Goal: Transaction & Acquisition: Purchase product/service

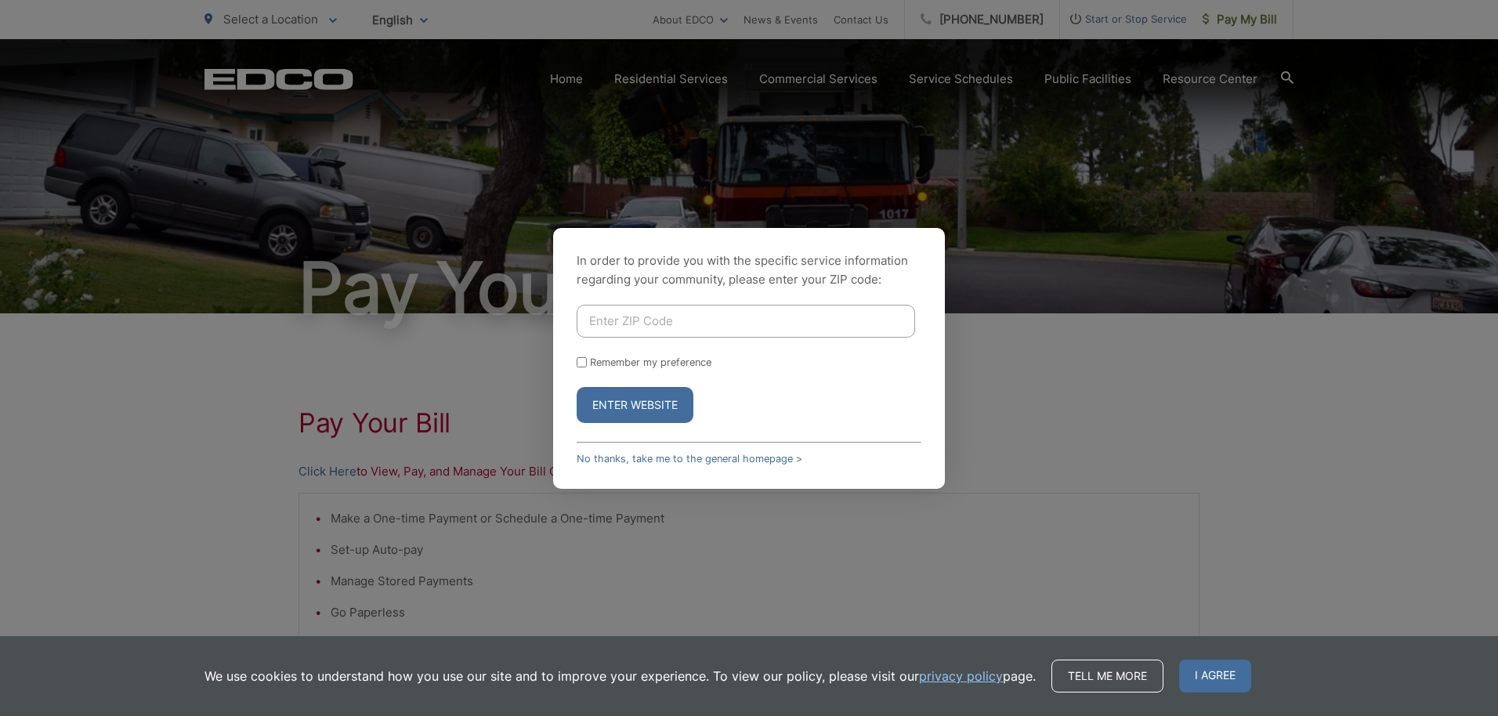
click at [687, 347] on form "Remember my preference Enter Website" at bounding box center [749, 364] width 345 height 118
click at [642, 318] on input "Enter ZIP Code" at bounding box center [746, 321] width 339 height 33
type input "91941"
click at [649, 398] on button "Enter Website" at bounding box center [635, 405] width 117 height 36
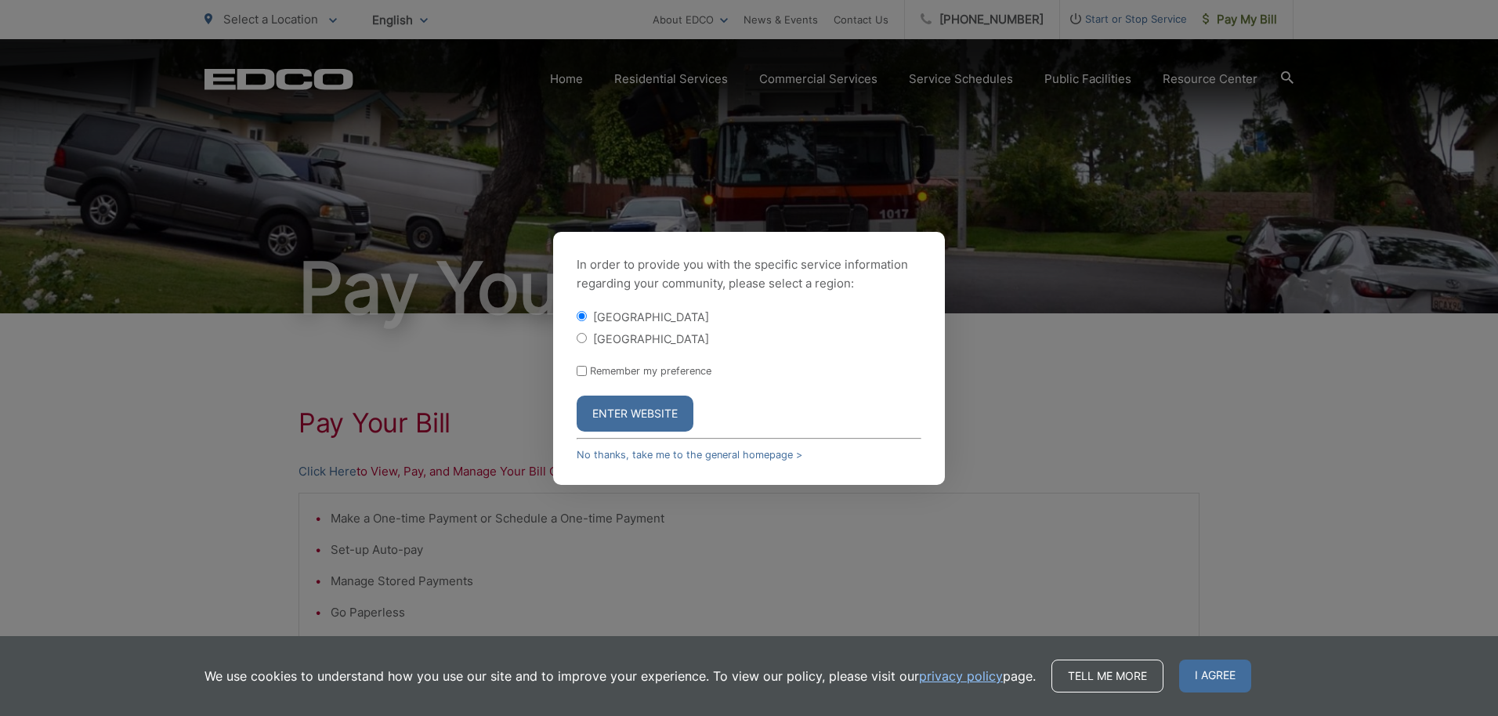
click at [647, 406] on button "Enter Website" at bounding box center [635, 414] width 117 height 36
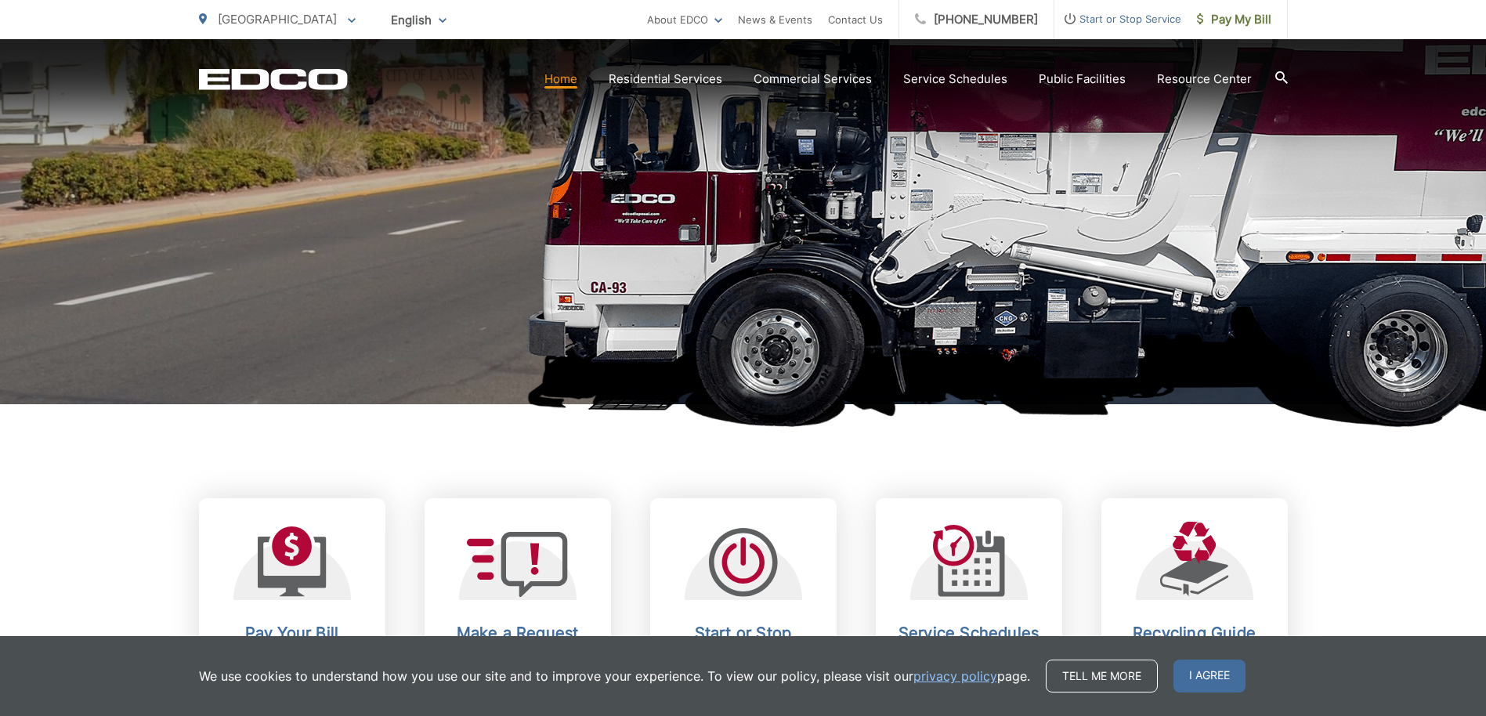
scroll to position [392, 0]
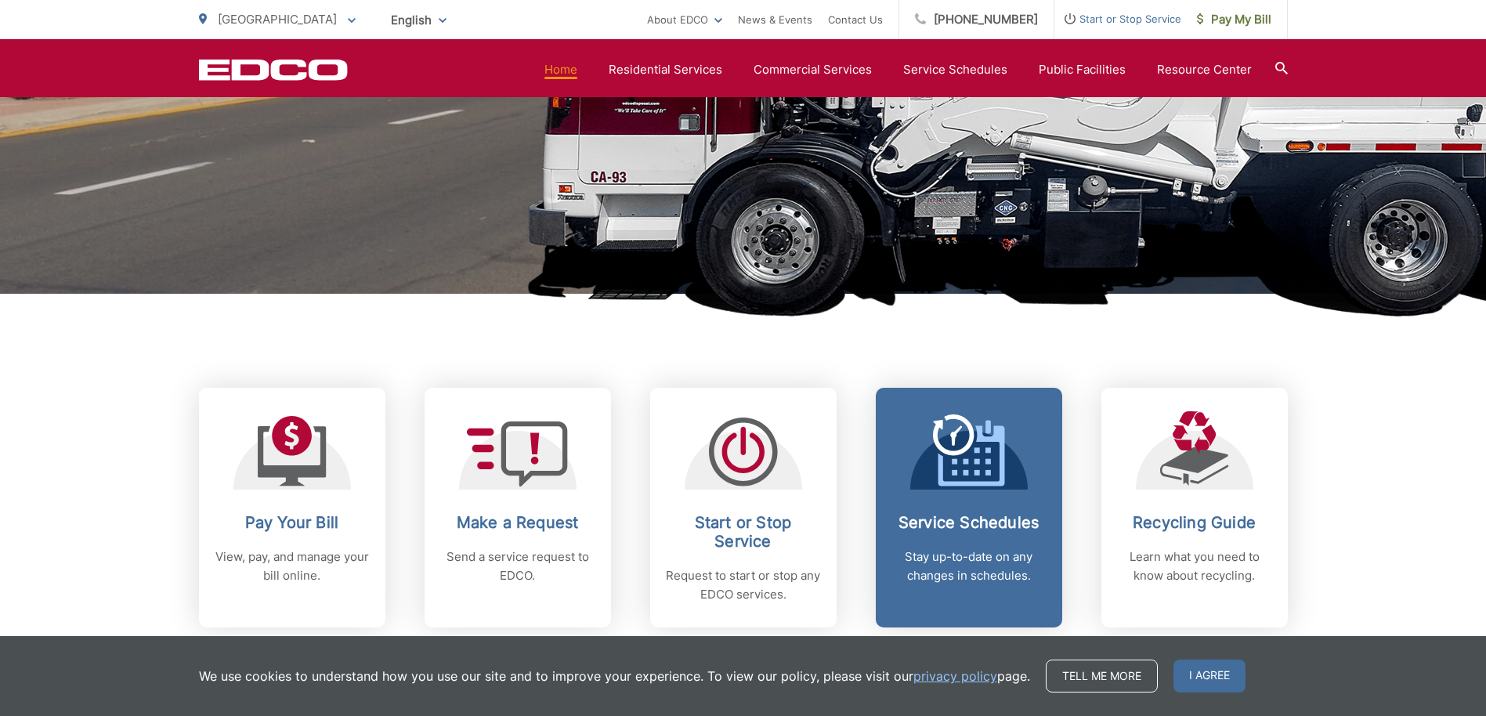
click at [947, 479] on icon at bounding box center [969, 451] width 72 height 72
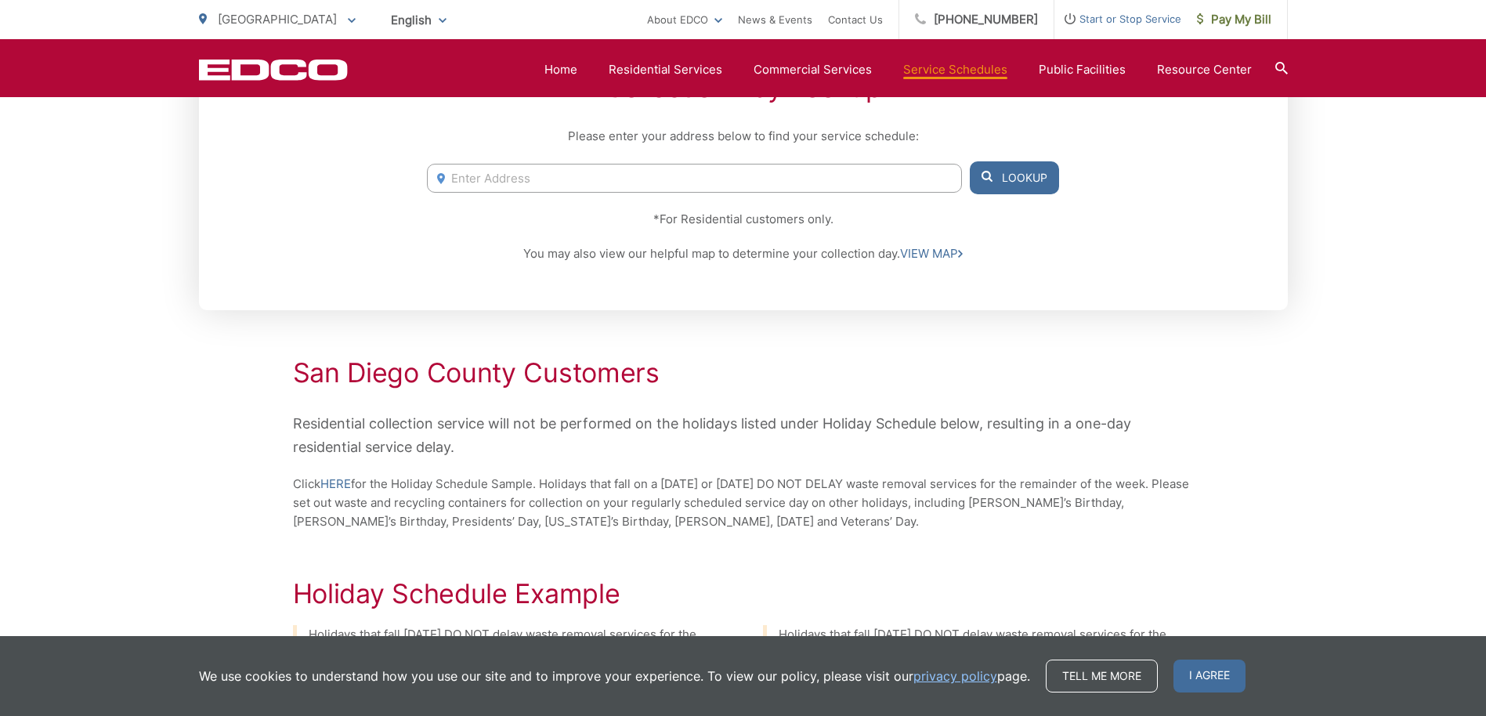
scroll to position [131, 0]
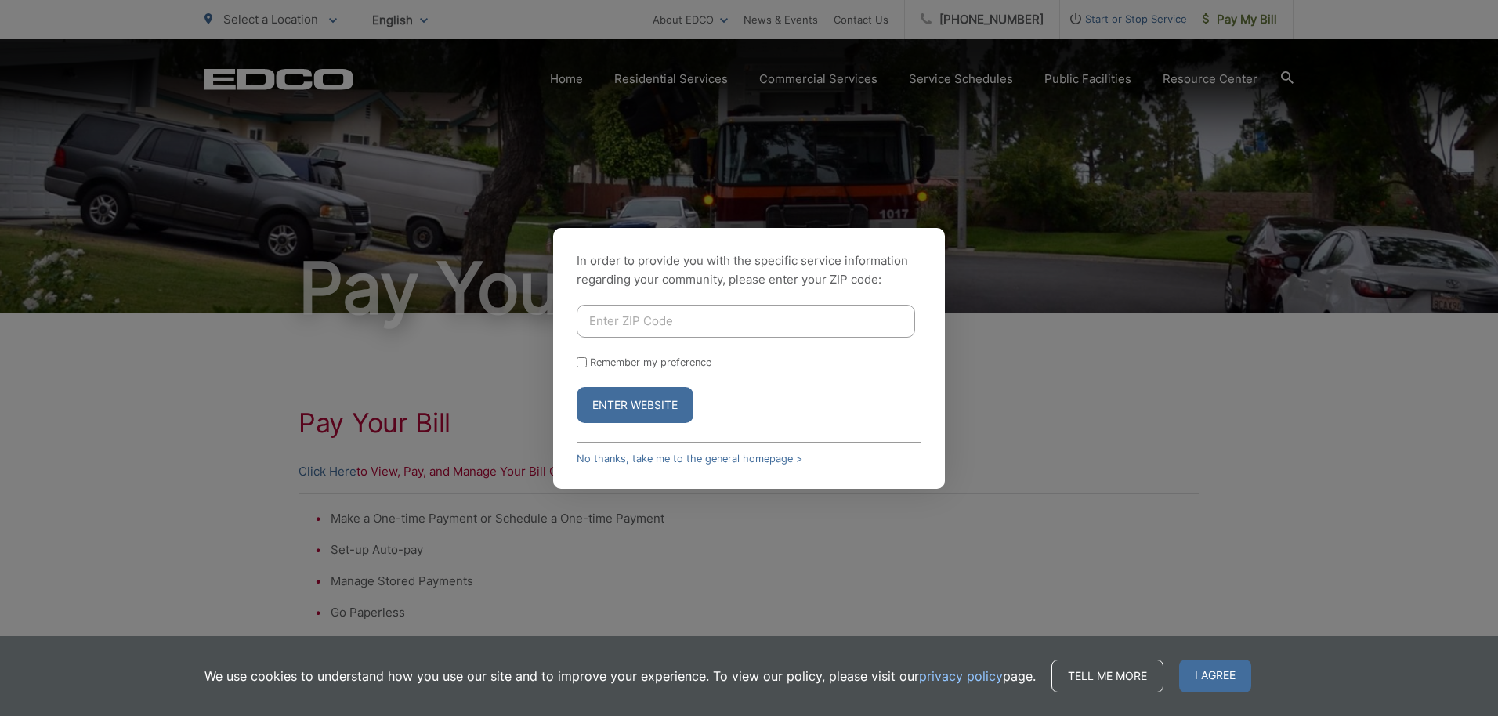
click at [635, 321] on input "Enter ZIP Code" at bounding box center [746, 321] width 339 height 33
type input "91941"
click at [638, 404] on button "Enter Website" at bounding box center [635, 405] width 117 height 36
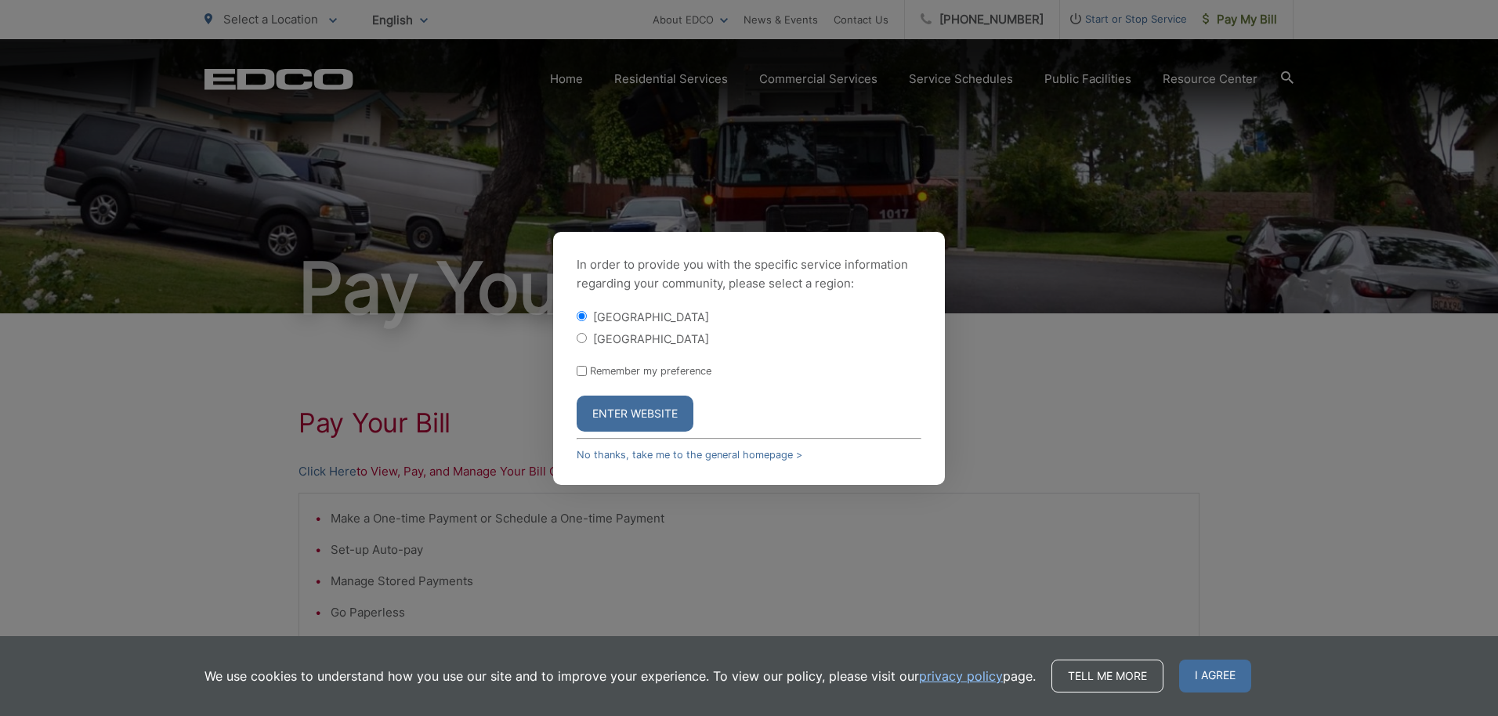
click at [580, 340] on input "[GEOGRAPHIC_DATA]" at bounding box center [582, 338] width 10 height 10
radio input "true"
click at [597, 411] on button "Enter Website" at bounding box center [635, 414] width 117 height 36
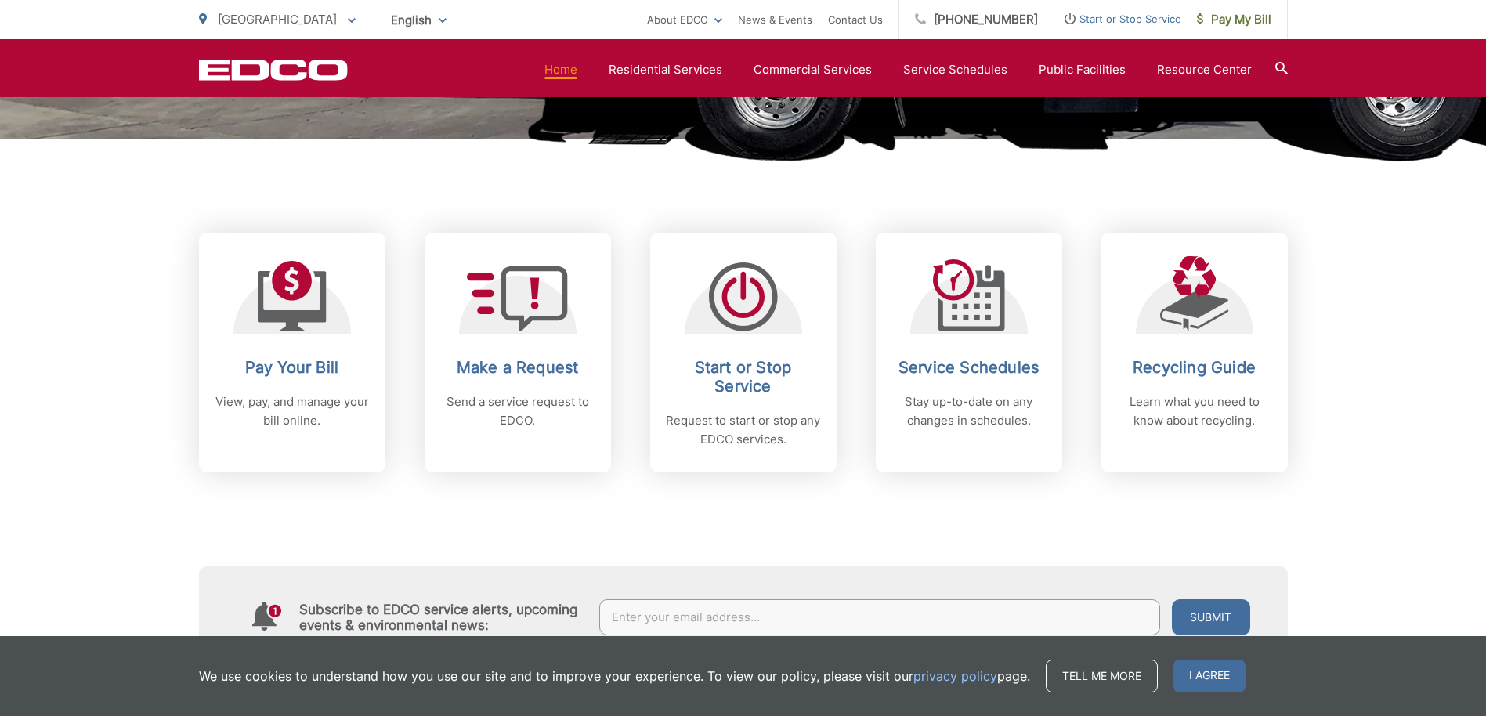
scroll to position [549, 0]
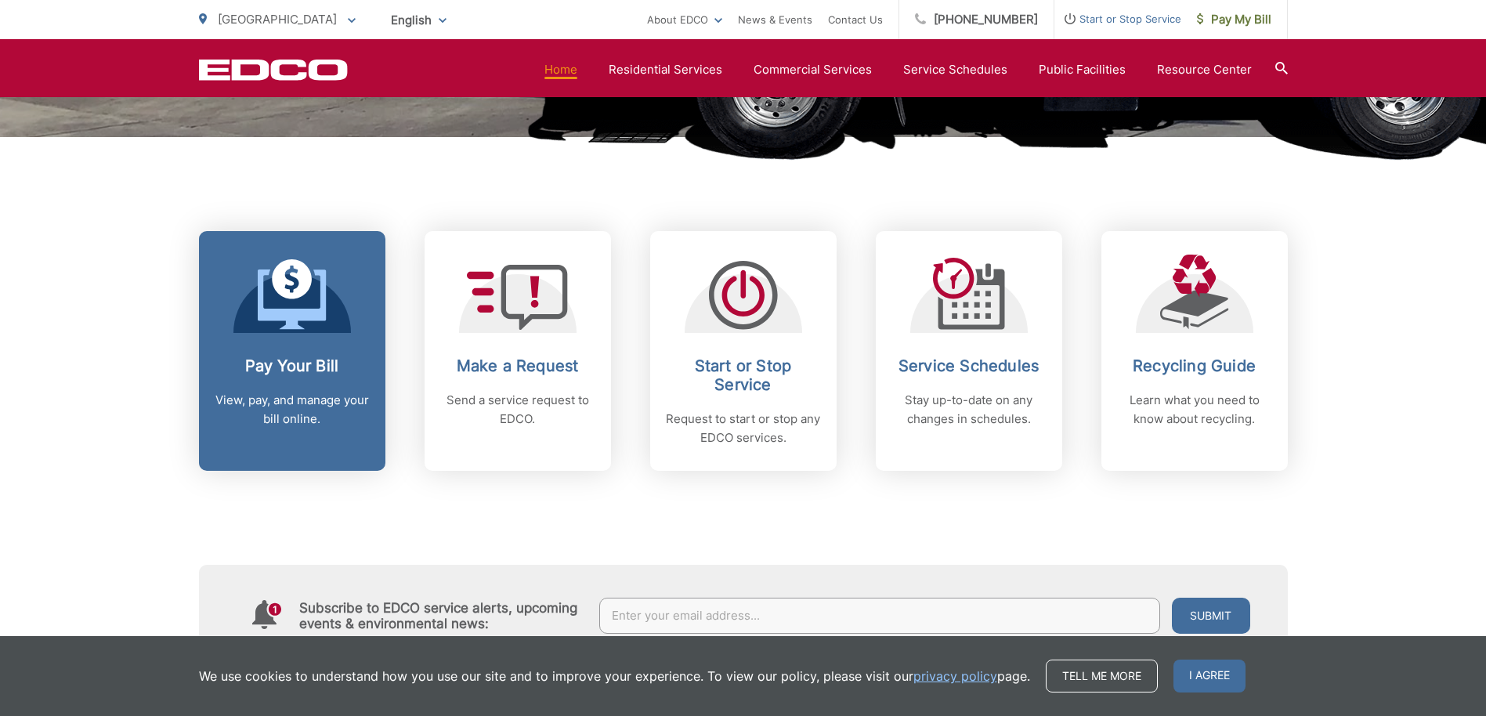
click at [294, 360] on h2 "Pay Your Bill" at bounding box center [292, 366] width 155 height 19
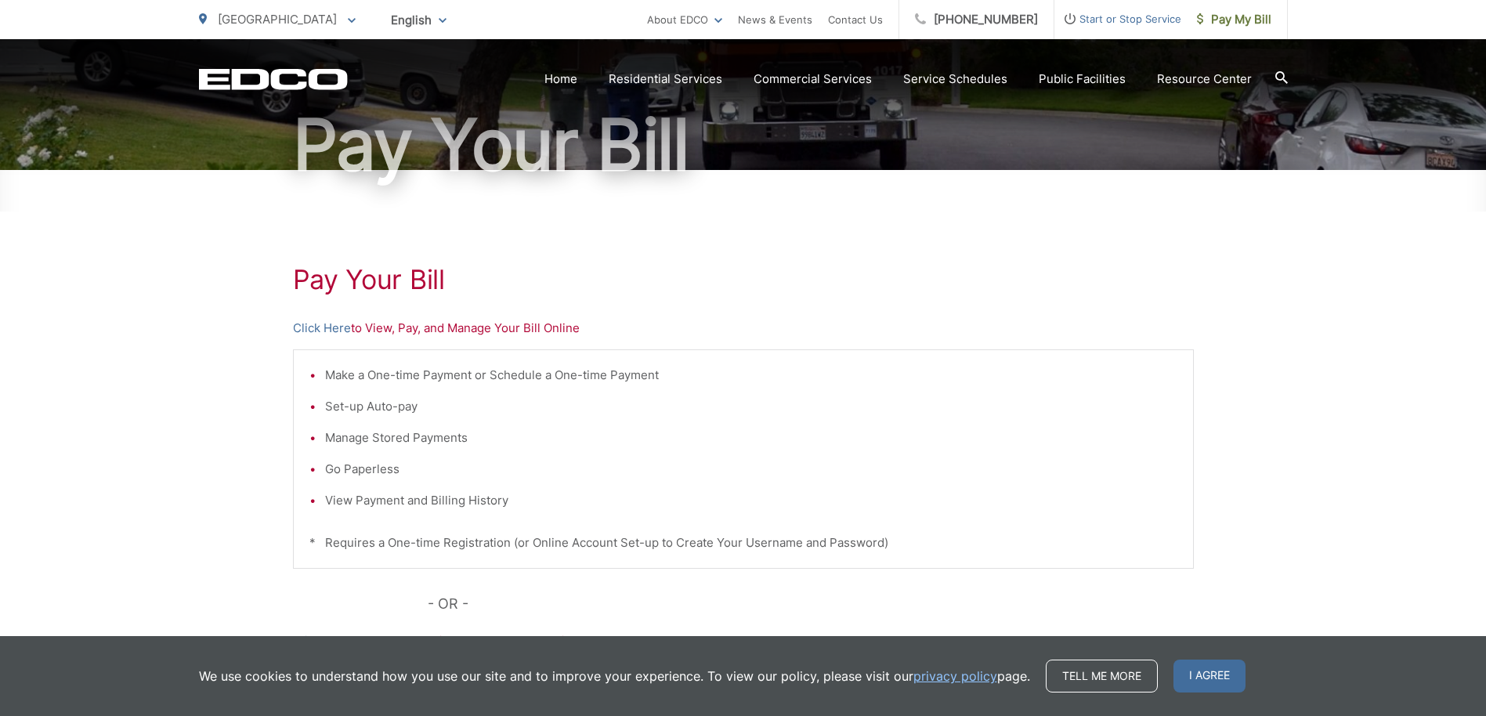
scroll to position [157, 0]
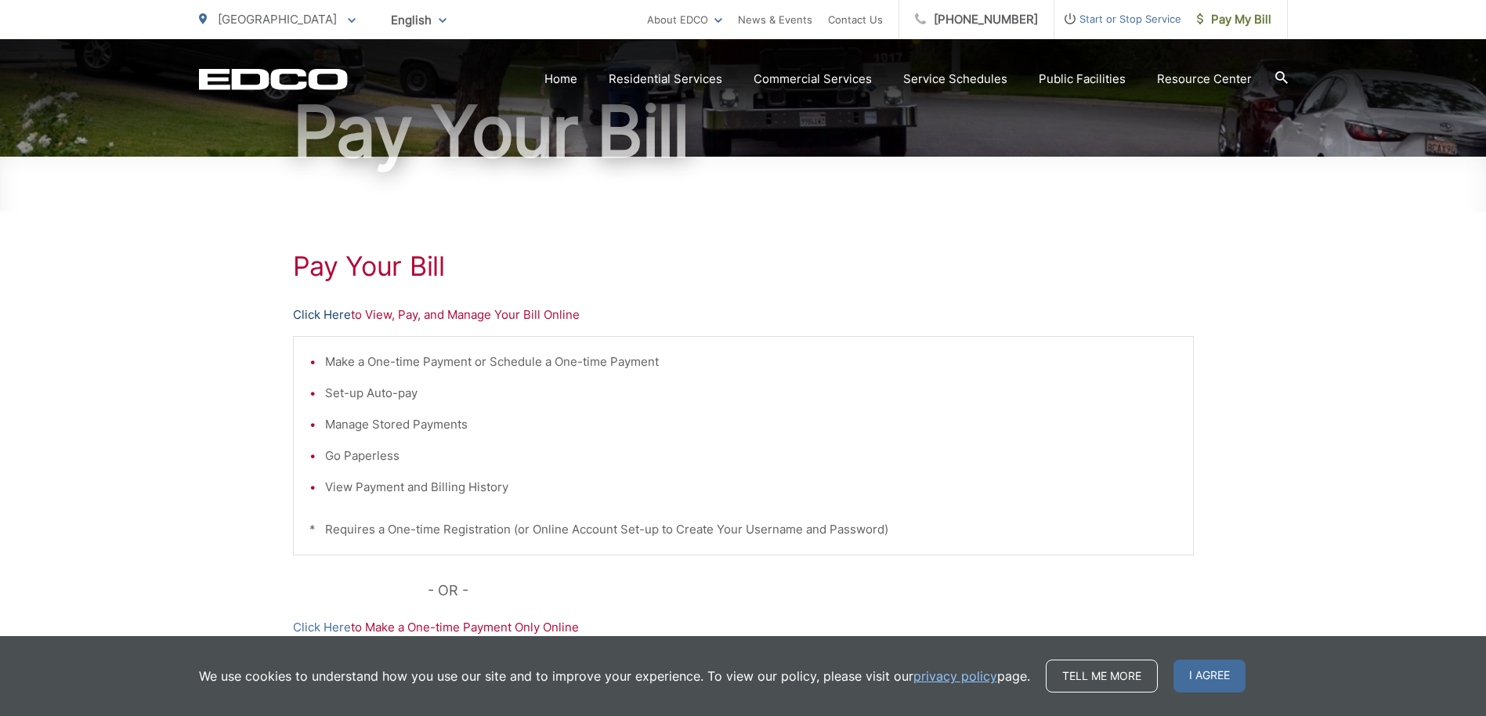
click at [346, 317] on link "Click Here" at bounding box center [322, 315] width 58 height 19
